Goal: Find specific page/section: Find specific page/section

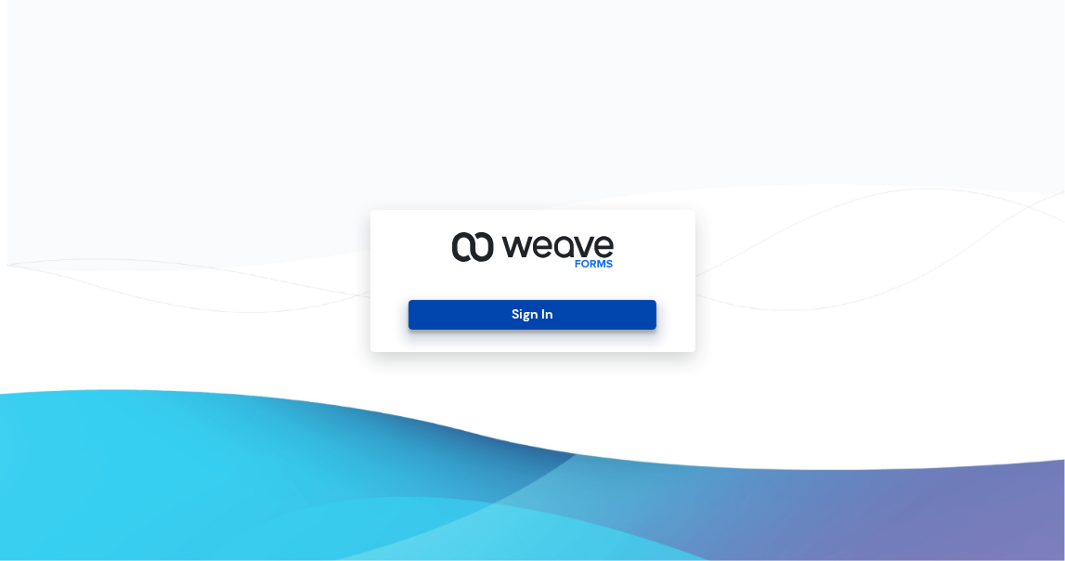
click at [604, 327] on button "Sign In" at bounding box center [532, 315] width 248 height 30
